Goal: Go to known website: Access a specific website the user already knows

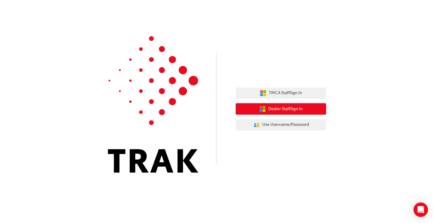
click at [291, 110] on span "Dealer Staff Sign In" at bounding box center [285, 109] width 34 height 7
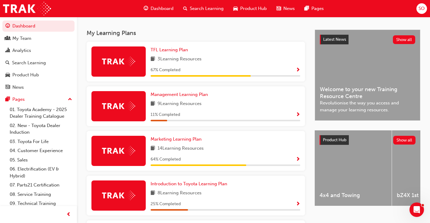
scroll to position [90, 0]
